Goal: Answer question/provide support: Answer question/provide support

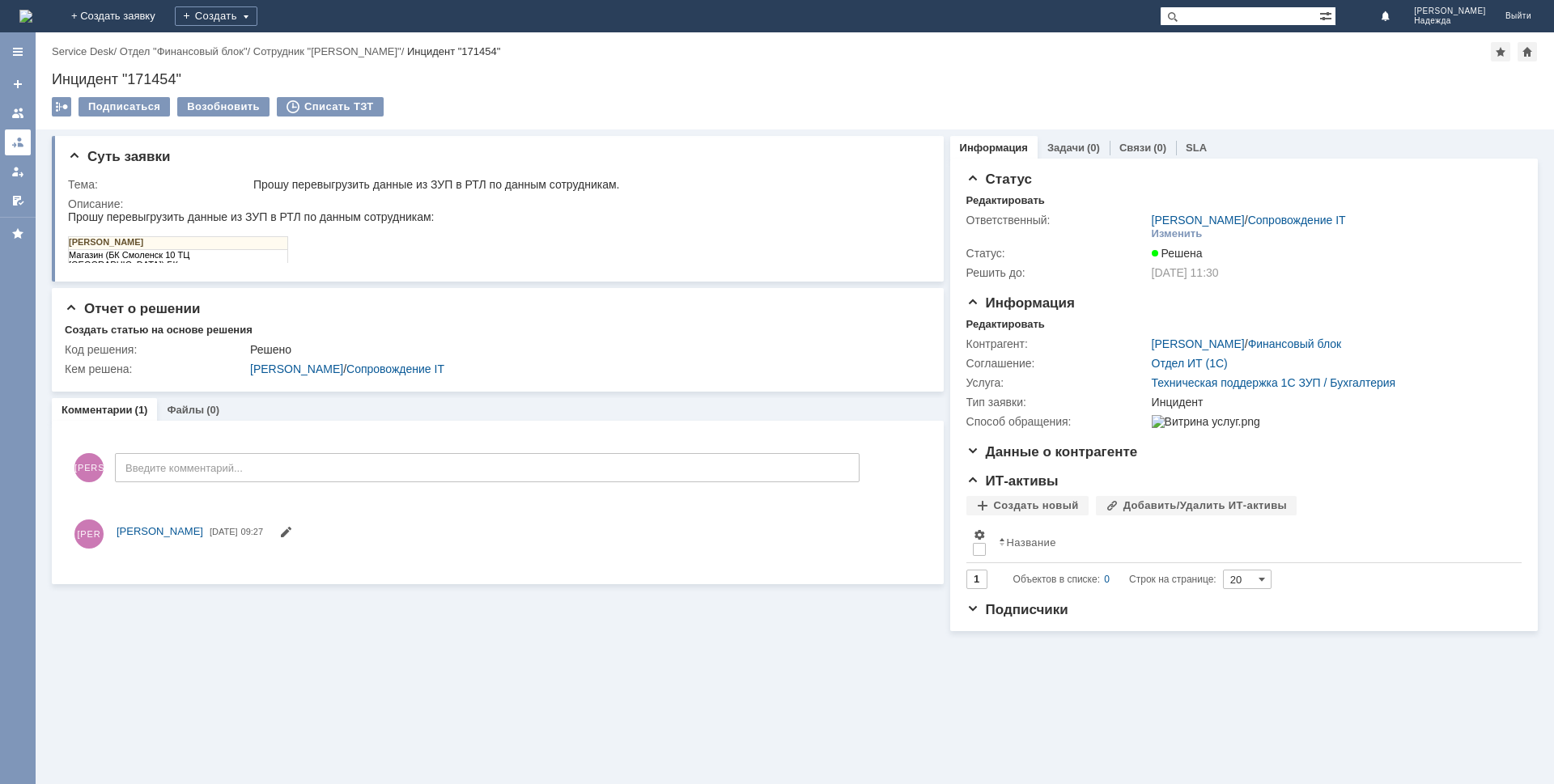
click at [18, 143] on div at bounding box center [17, 142] width 13 height 13
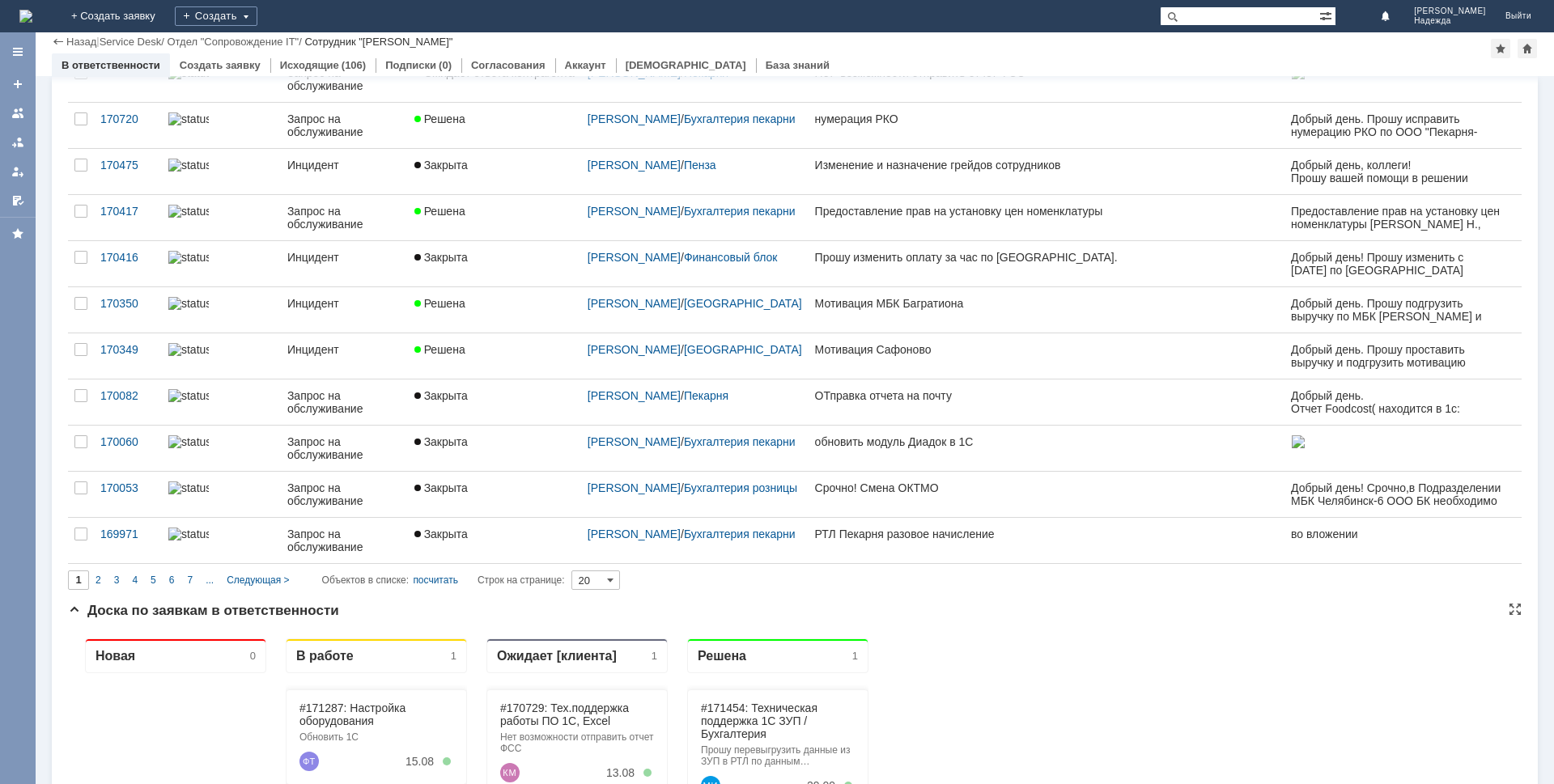
drag, startPoint x: 899, startPoint y: 1116, endPoint x: 827, endPoint y: 767, distance: 356.3
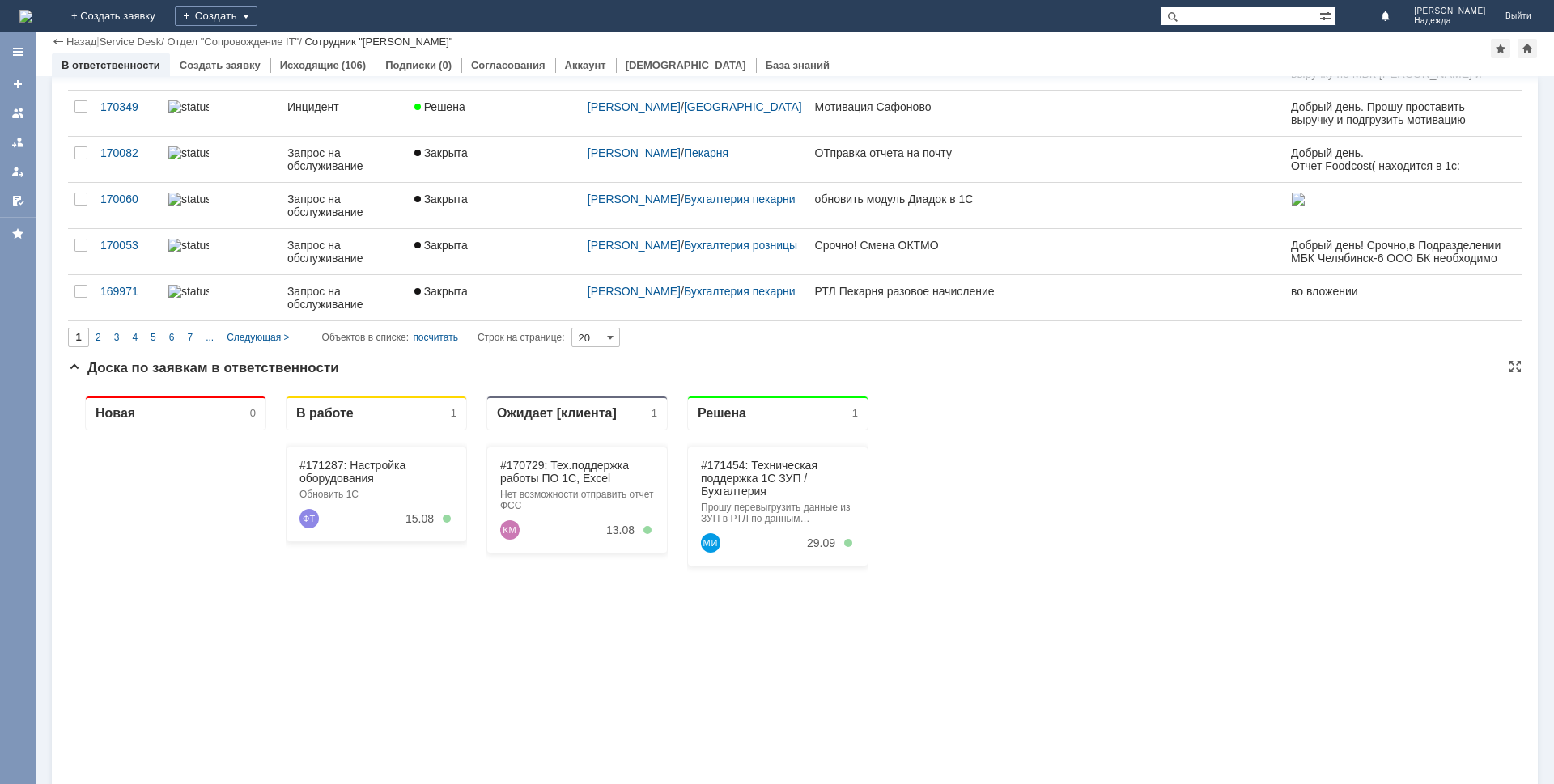
drag, startPoint x: 827, startPoint y: 525, endPoint x: 554, endPoint y: 696, distance: 322.1
click at [554, 696] on div "#170729: Тех.поддержка работы ПО 1С, Excel Нет возможности отправить отчет ФСС …" at bounding box center [576, 724] width 181 height 586
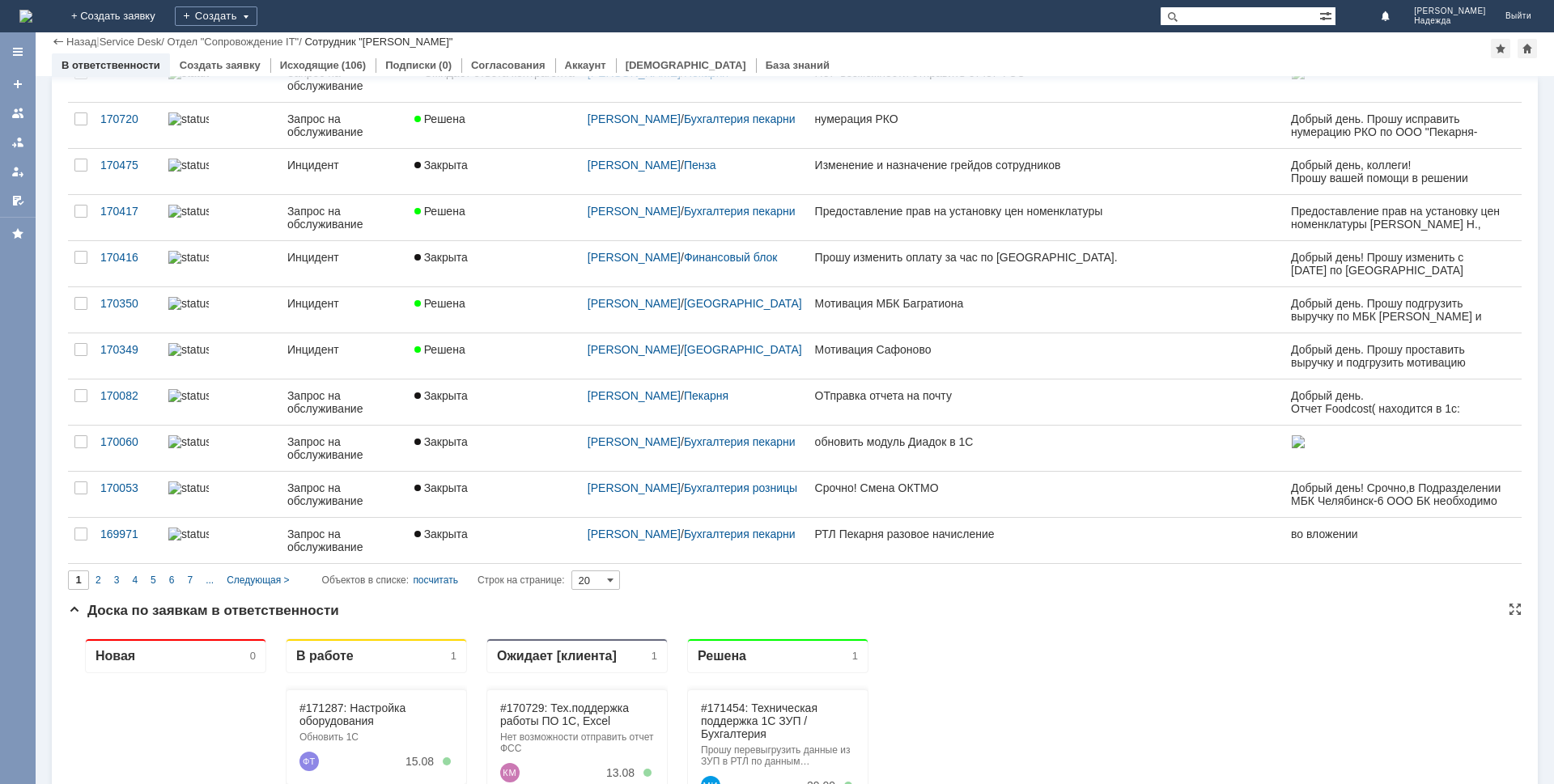
scroll to position [970, 0]
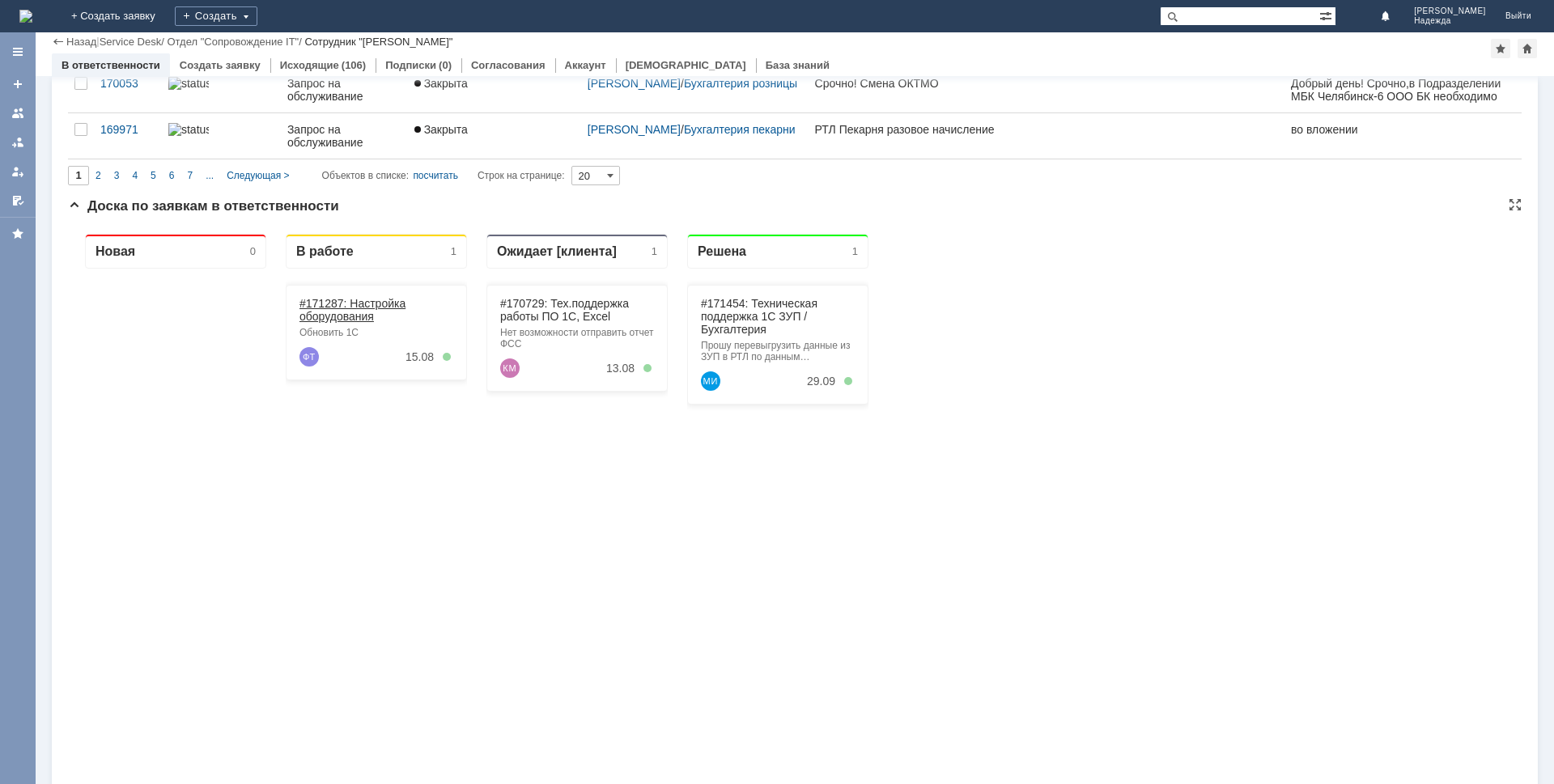
click at [358, 312] on link "#171287: Настройка оборудования" at bounding box center [352, 310] width 106 height 26
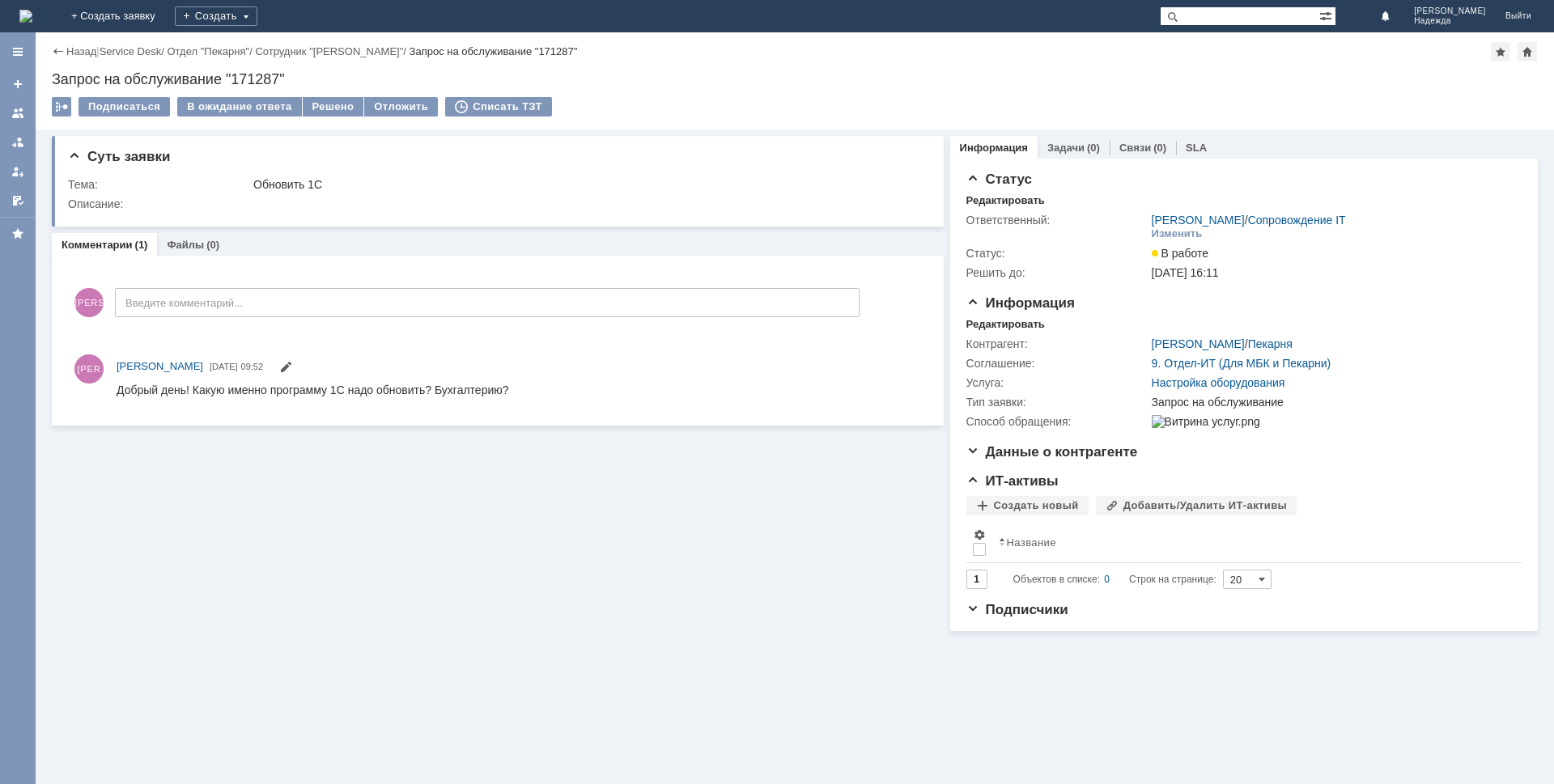
click at [14, 140] on div at bounding box center [17, 142] width 13 height 13
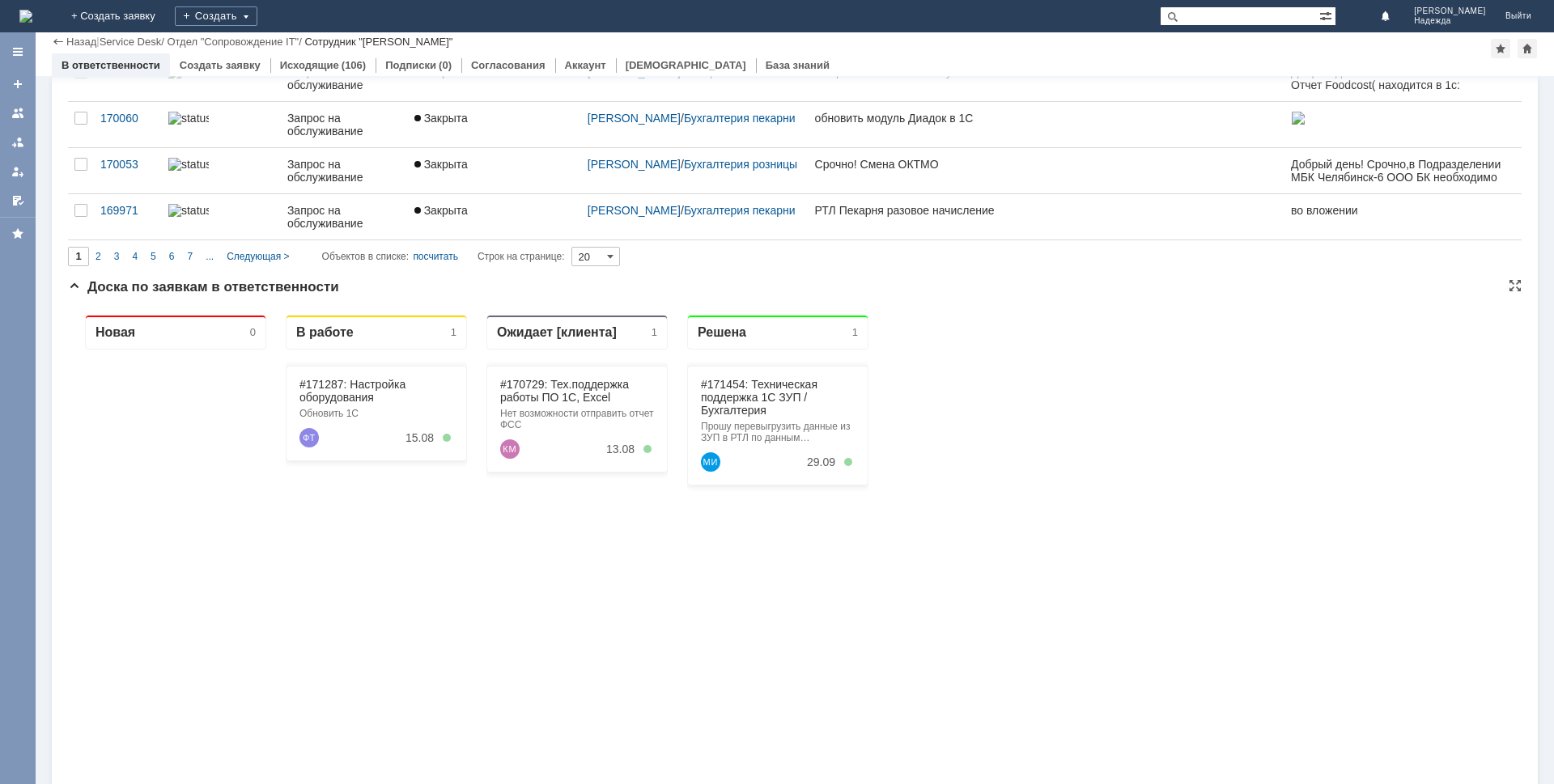
click at [560, 418] on div "Нет возможности отправить отчет ФСС" at bounding box center [576, 419] width 154 height 23
click at [557, 409] on div "Нет возможности отправить отчет ФСС" at bounding box center [576, 419] width 154 height 23
click at [561, 392] on link "#170729: Тех.поддержка работы ПО 1С, Excel" at bounding box center [565, 391] width 129 height 26
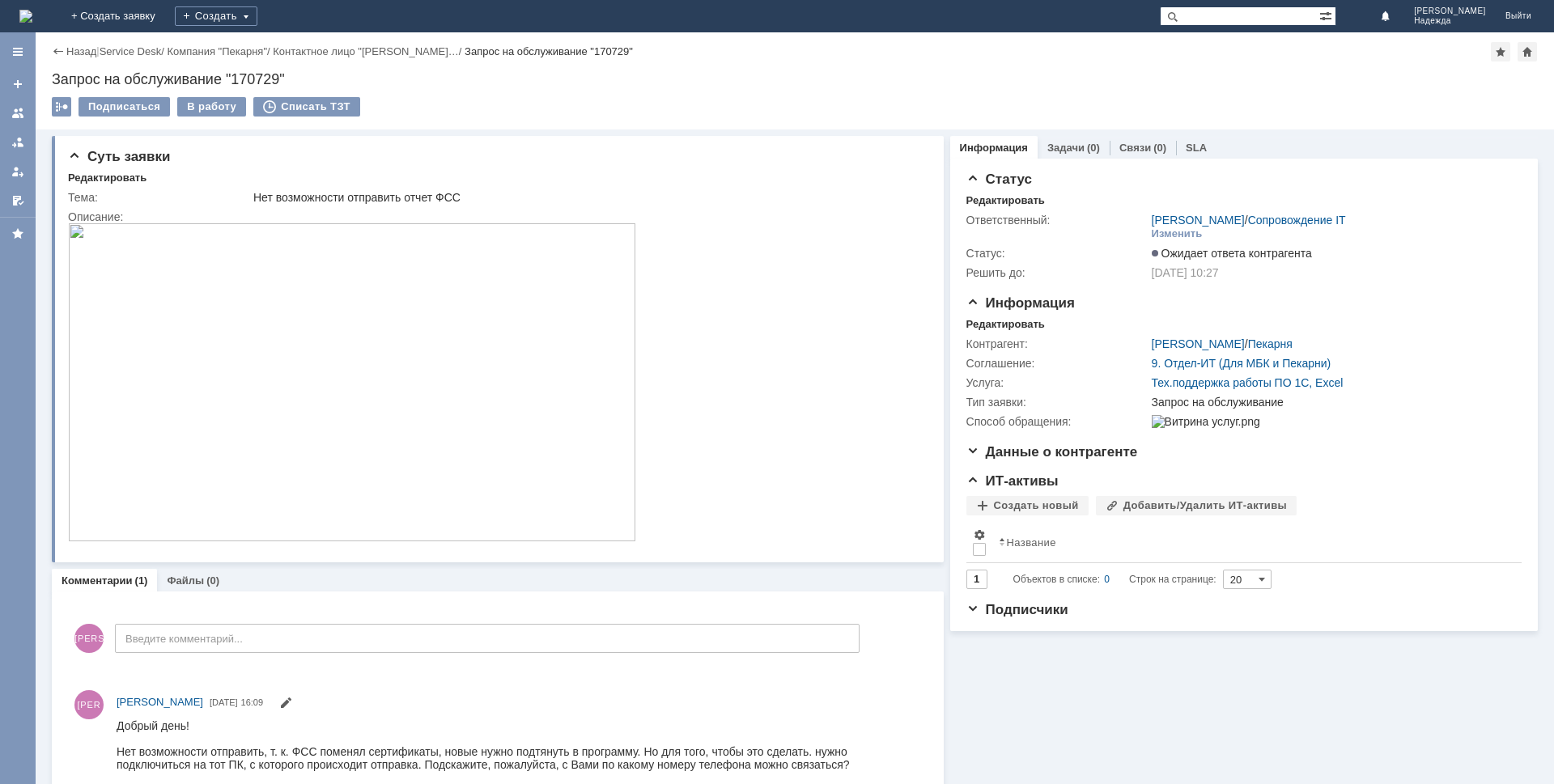
scroll to position [24, 0]
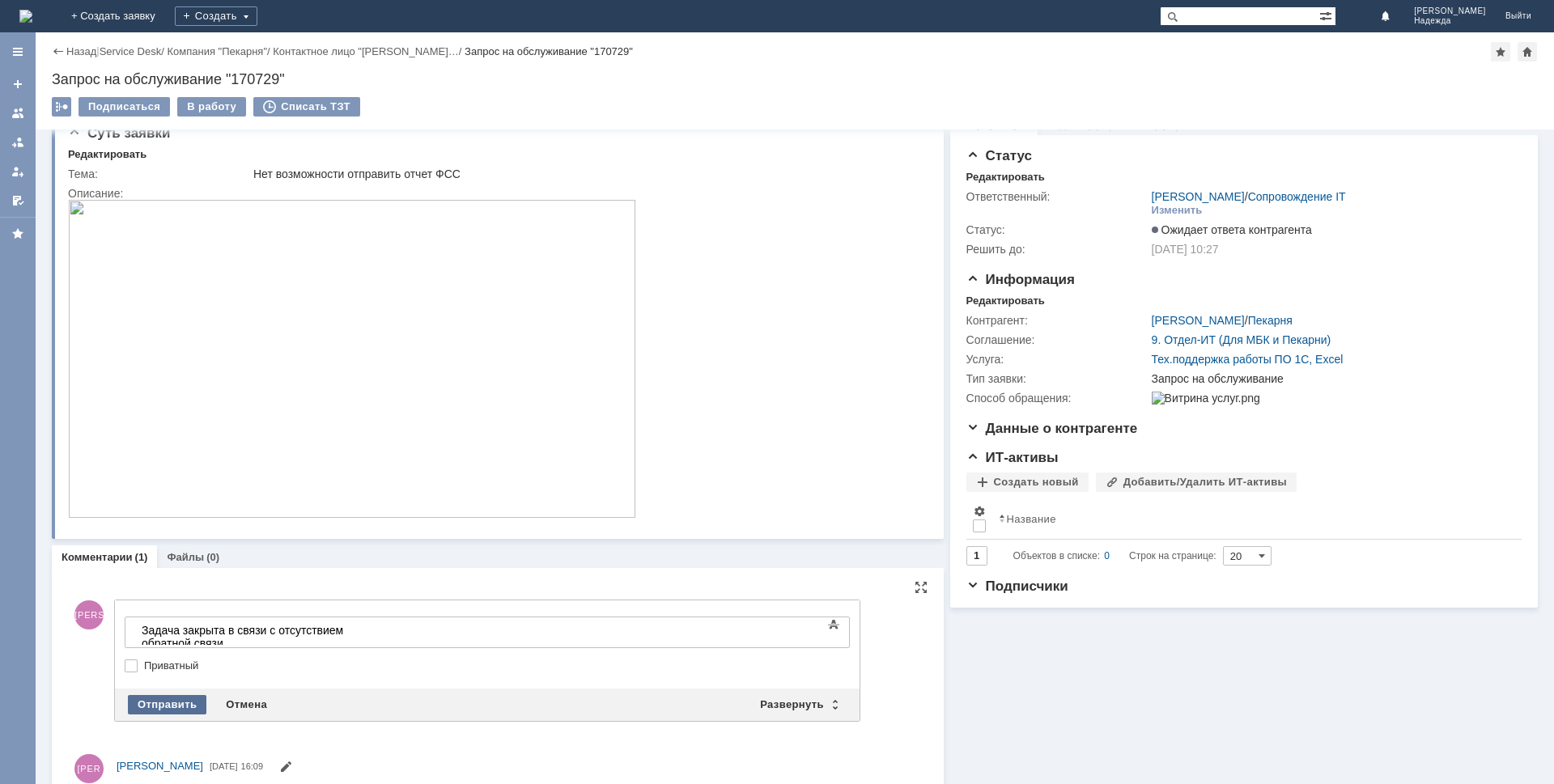
click at [172, 708] on div "Отправить" at bounding box center [166, 705] width 78 height 20
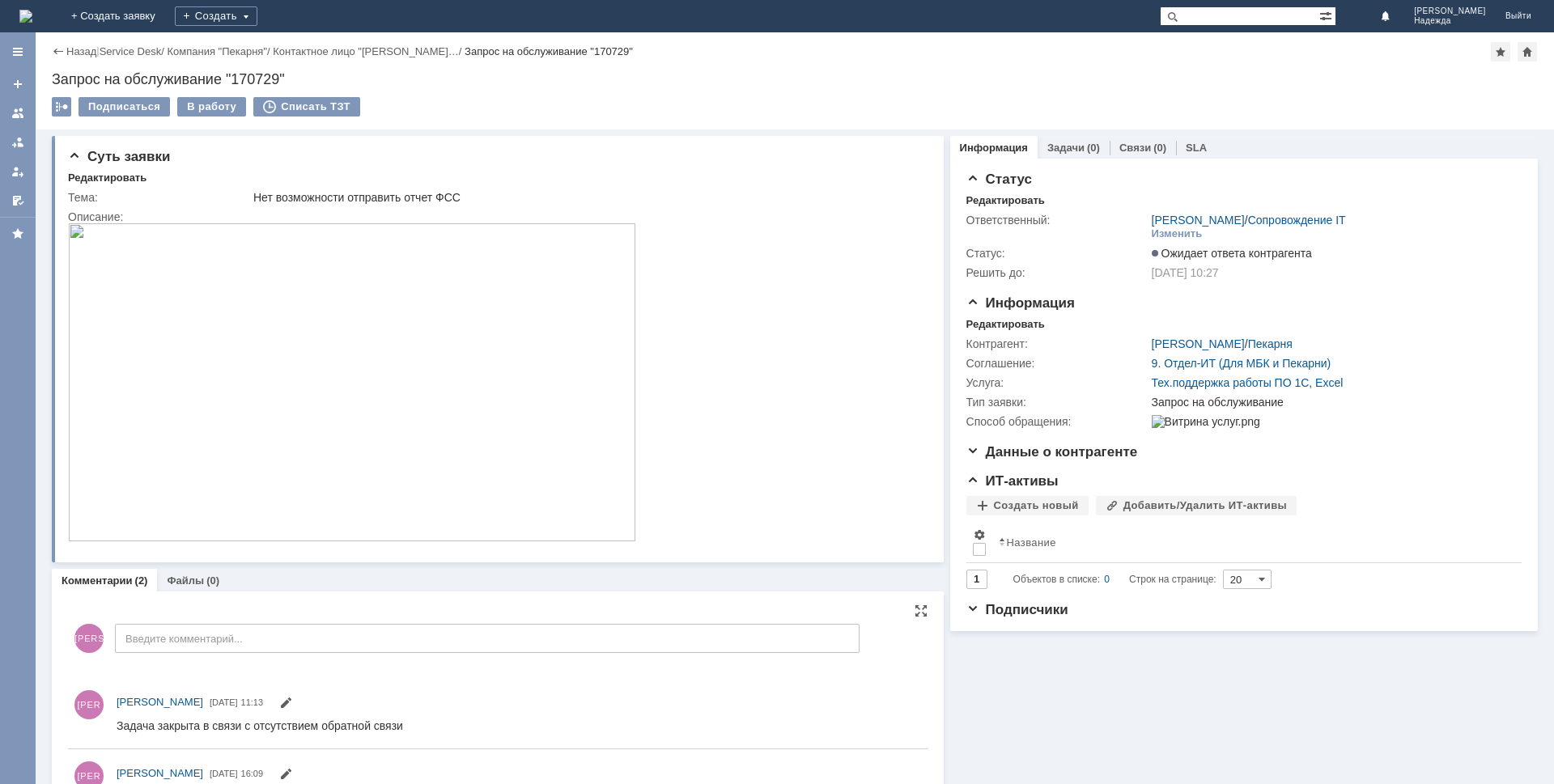
scroll to position [0, 0]
click at [205, 107] on div "В работу" at bounding box center [211, 107] width 68 height 20
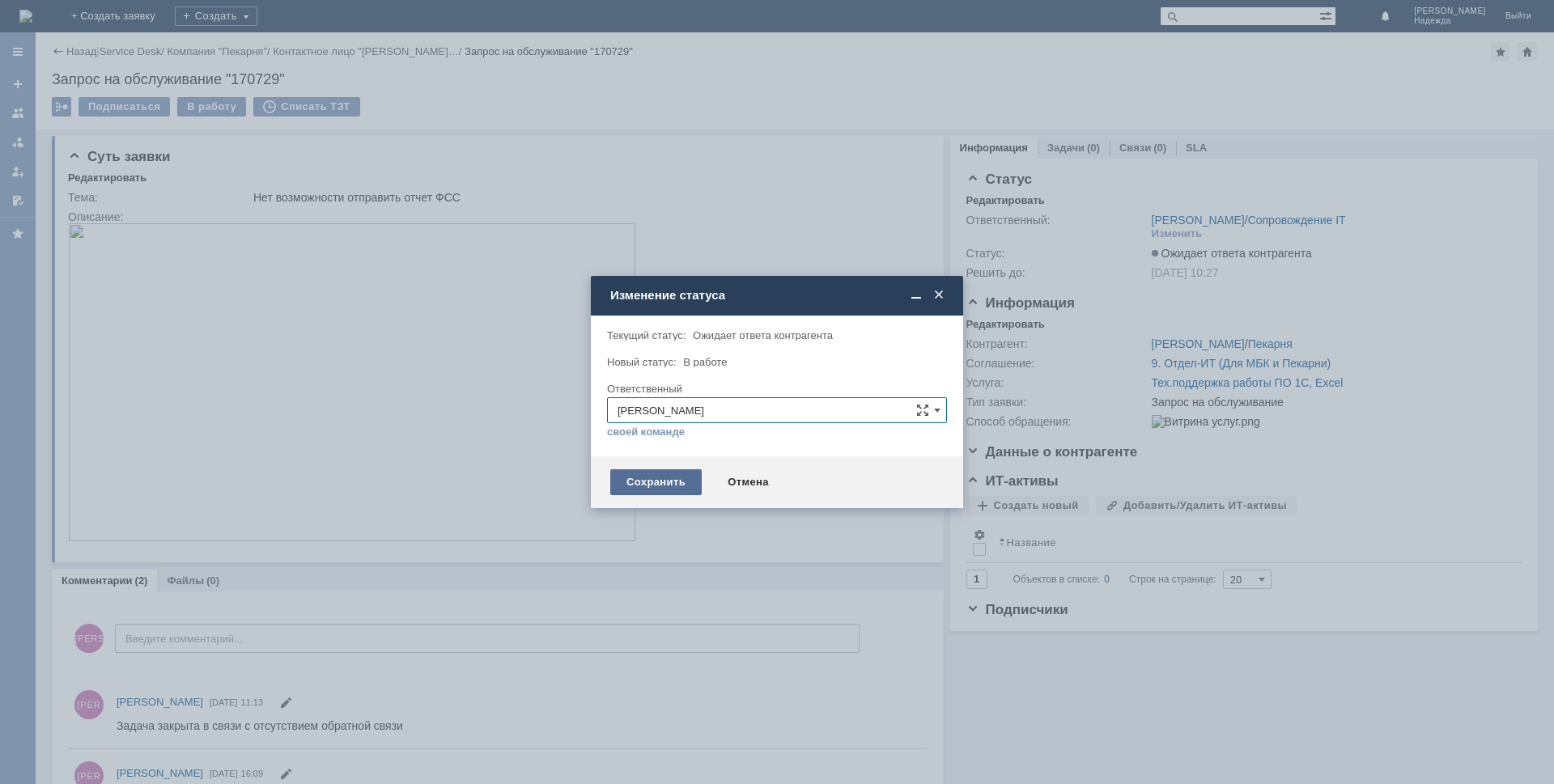
click at [661, 483] on div "Сохранить" at bounding box center [656, 482] width 91 height 26
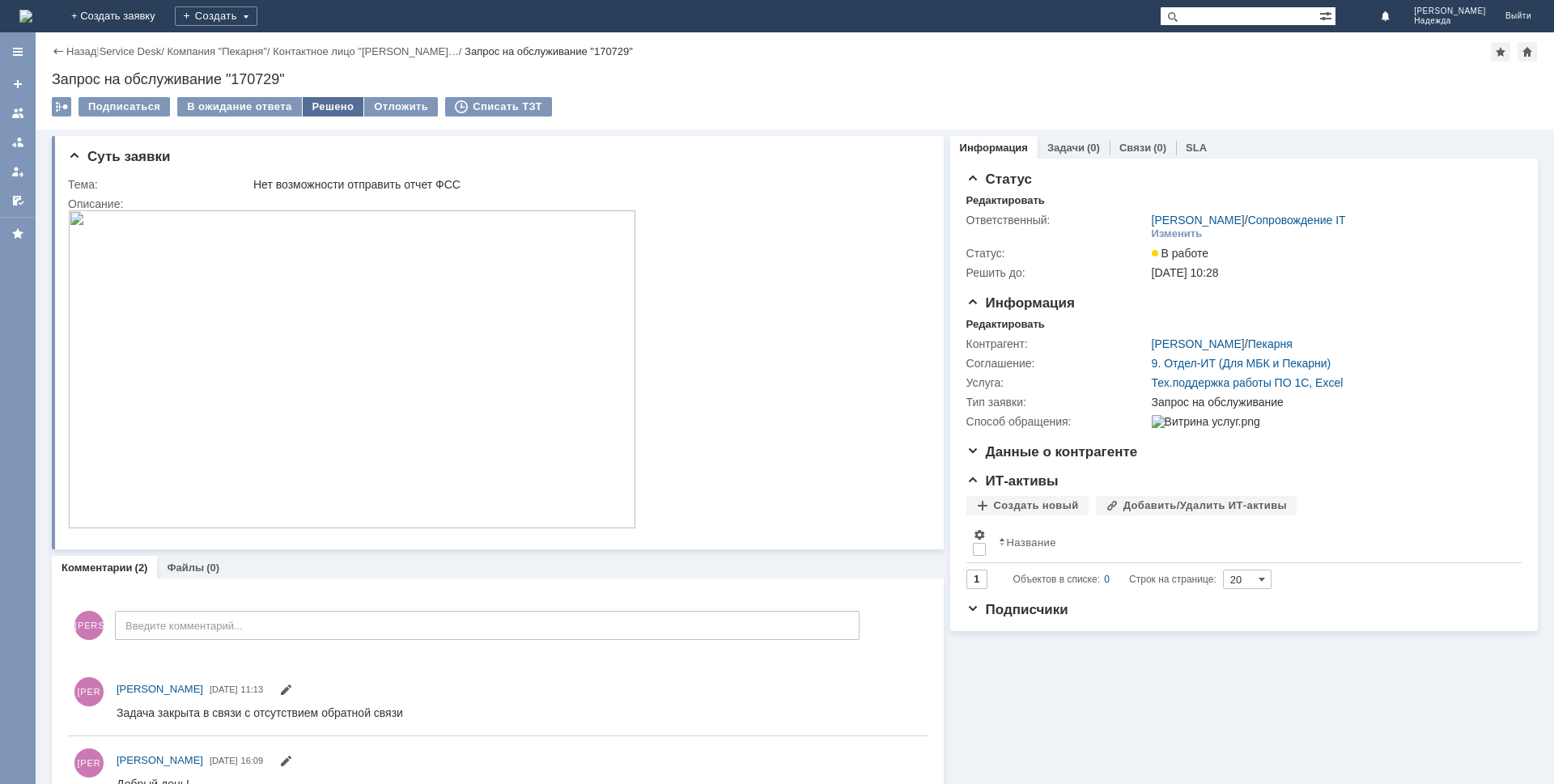
click at [332, 105] on div "Решено" at bounding box center [334, 107] width 61 height 20
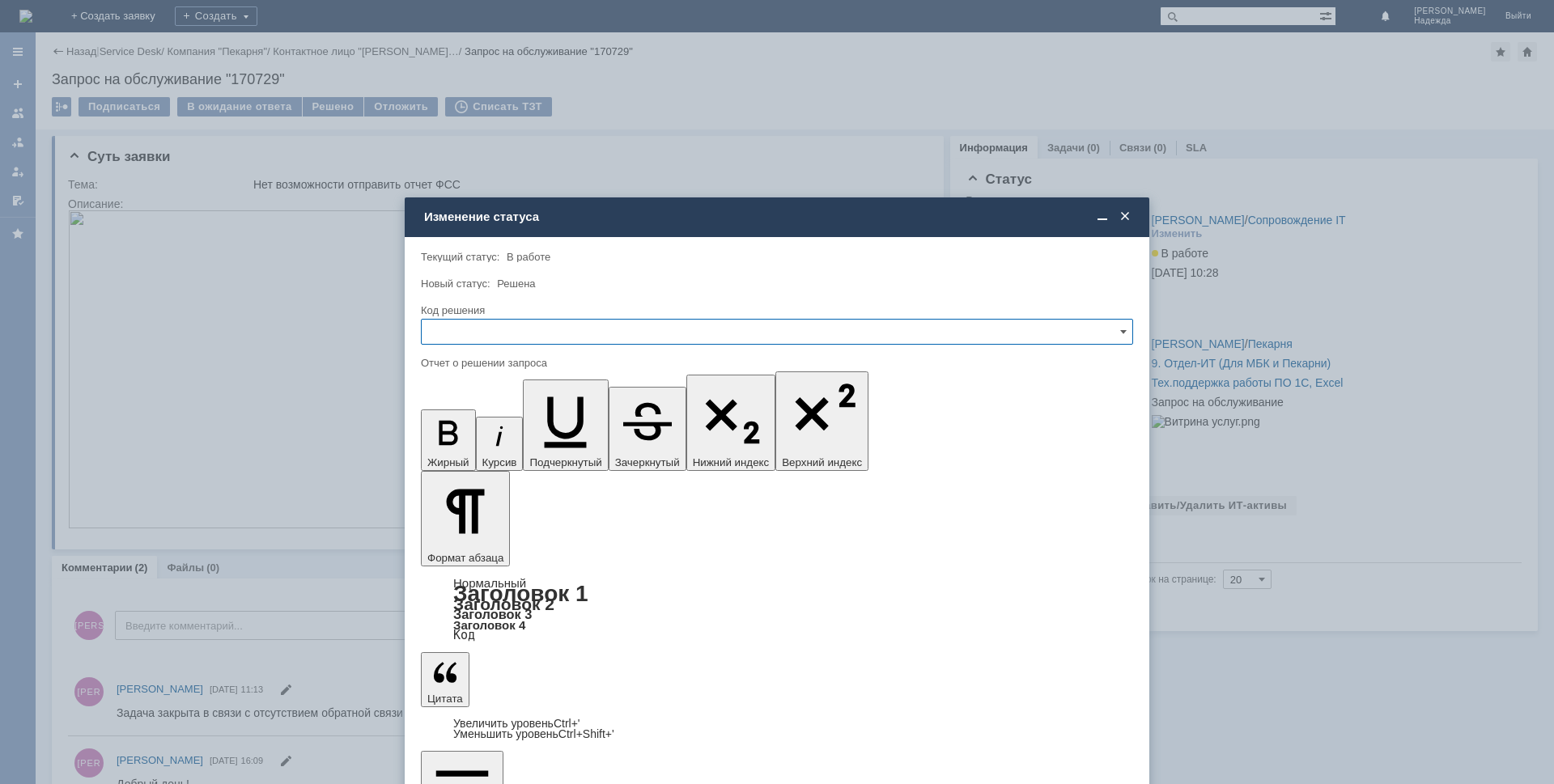
click at [460, 328] on input "text" at bounding box center [777, 332] width 712 height 26
drag, startPoint x: 468, startPoint y: 435, endPoint x: 47, endPoint y: 40, distance: 577.3
click at [468, 435] on div "Решено" at bounding box center [777, 441] width 710 height 26
type input "Решено"
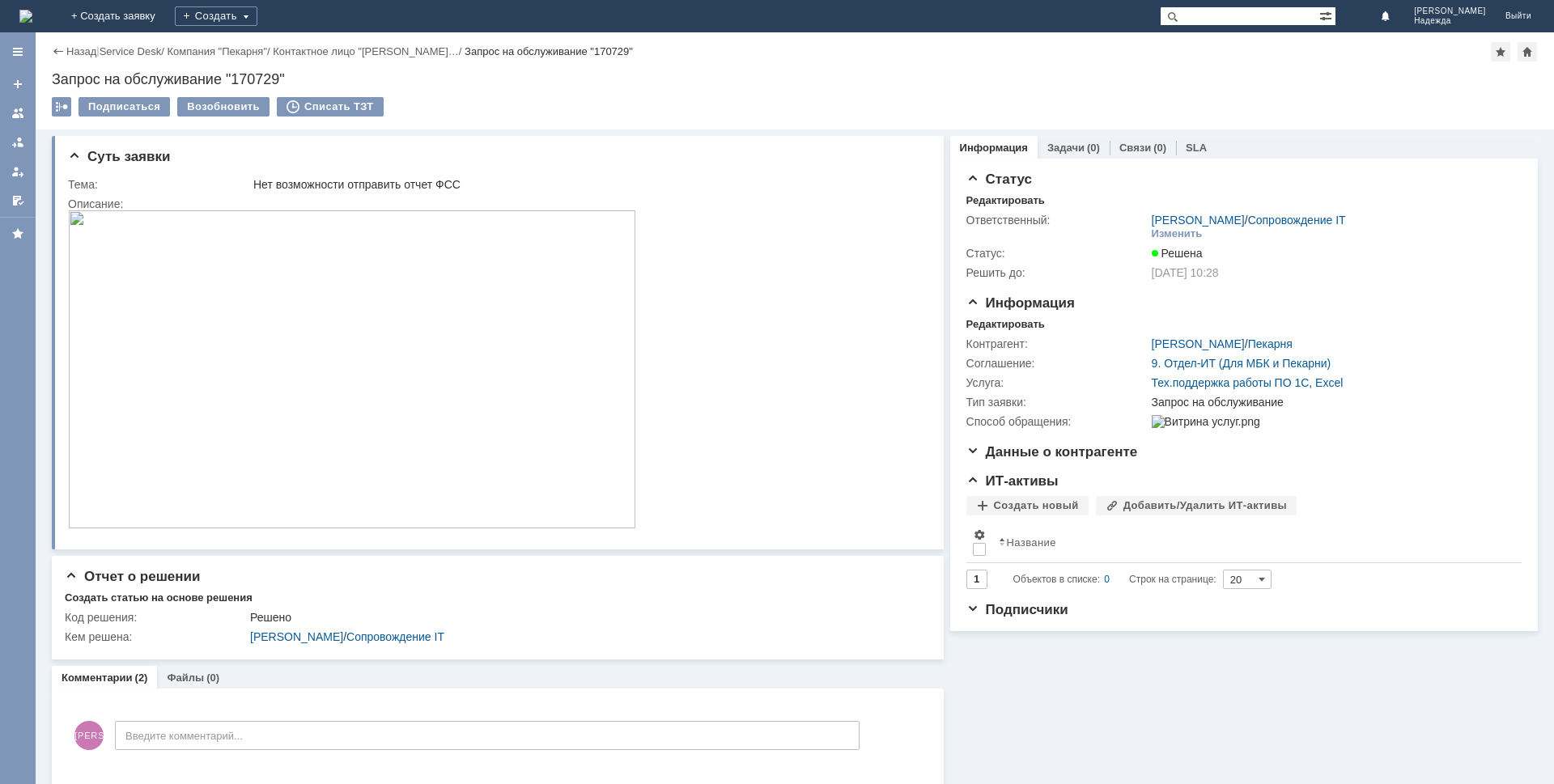
click at [18, 140] on div at bounding box center [17, 142] width 13 height 13
